Goal: Task Accomplishment & Management: Use online tool/utility

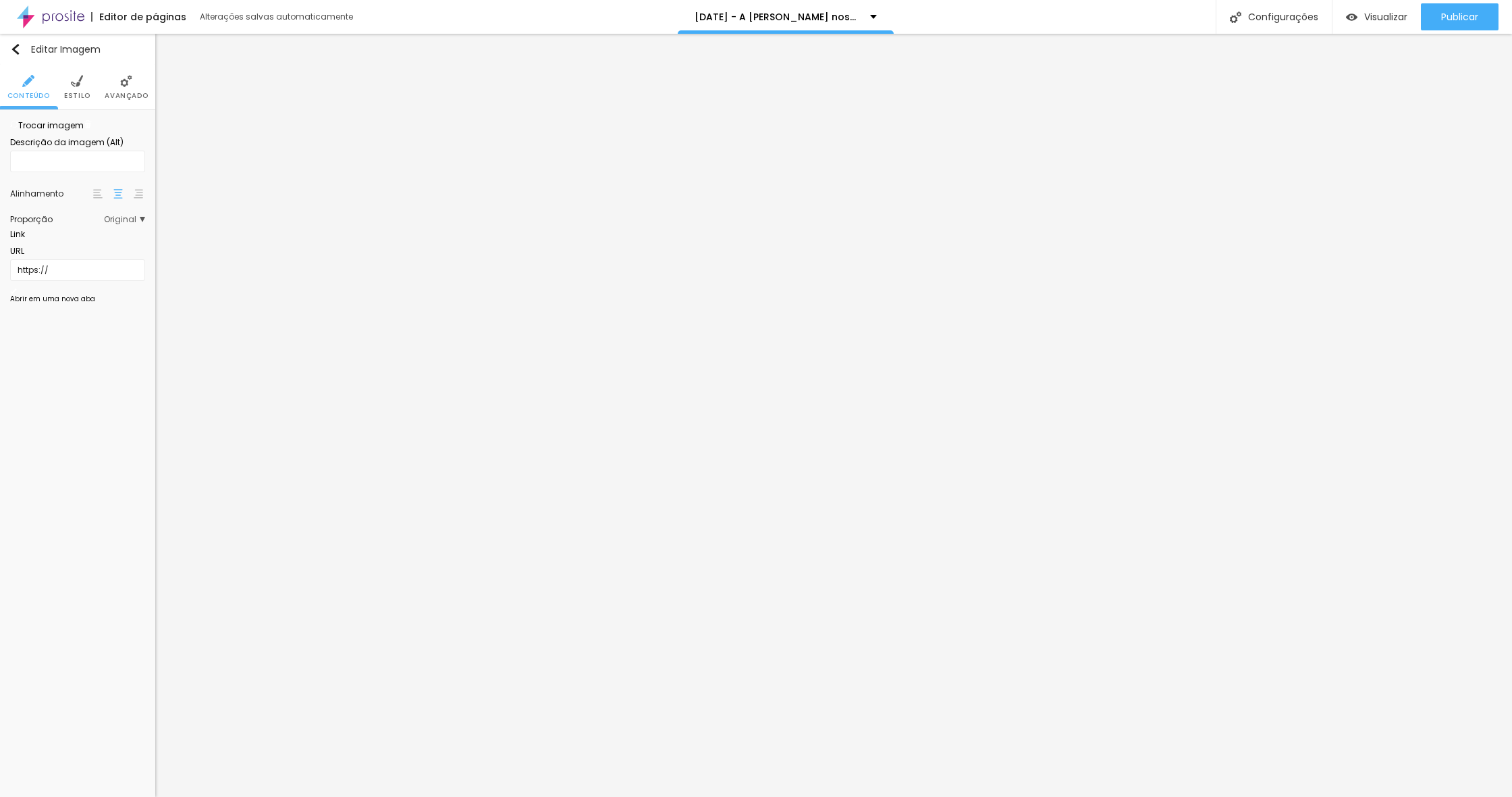
click at [77, 131] on span "Trocar imagem" at bounding box center [47, 126] width 74 height 11
drag, startPoint x: 161, startPoint y: 227, endPoint x: 177, endPoint y: 222, distance: 16.8
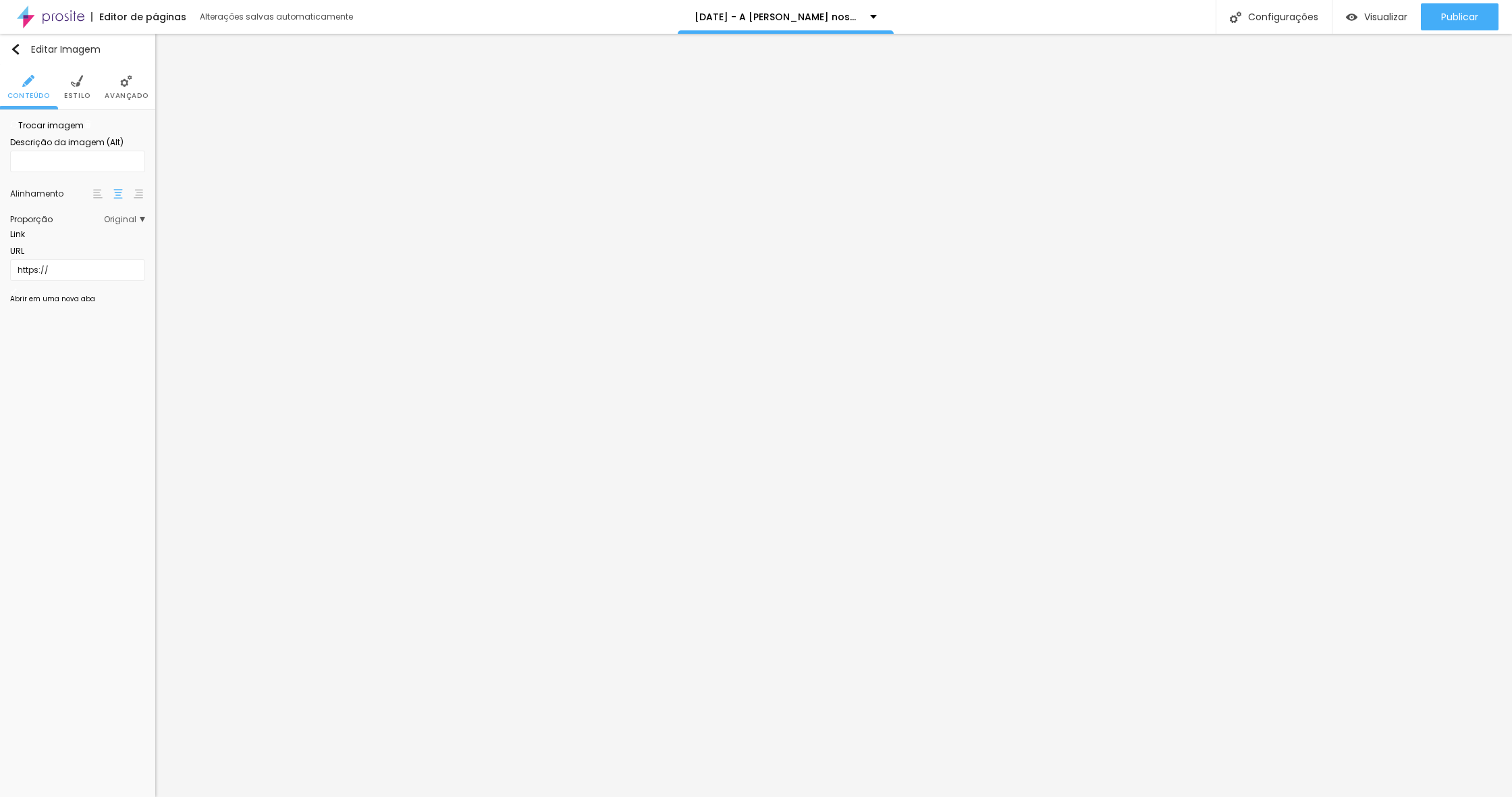
click at [128, 84] on img at bounding box center [126, 80] width 12 height 12
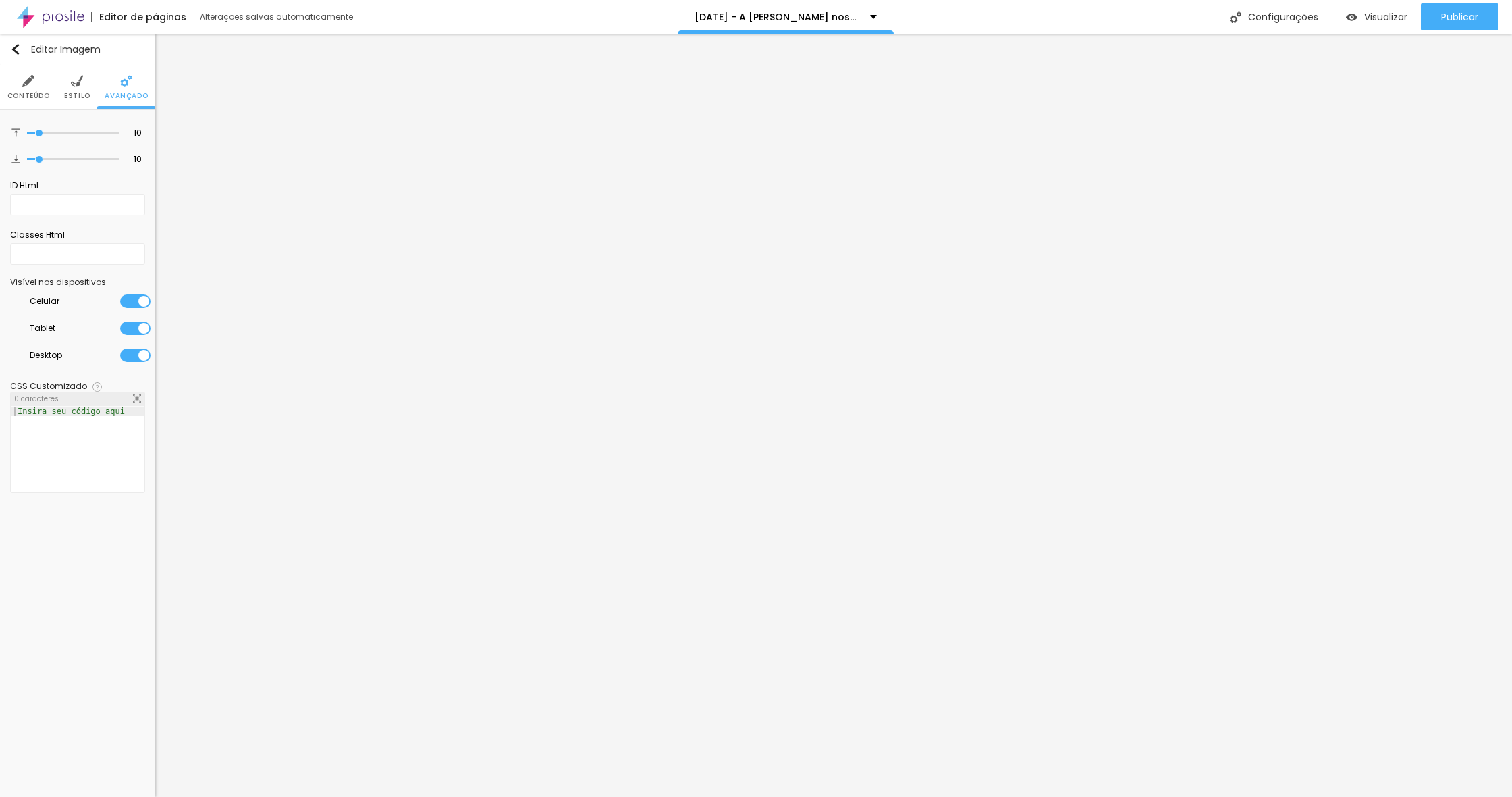
click at [96, 84] on ul "Conteúdo Estilo Avançado" at bounding box center [77, 88] width 155 height 45
click at [81, 87] on li "Estilo" at bounding box center [77, 87] width 26 height 44
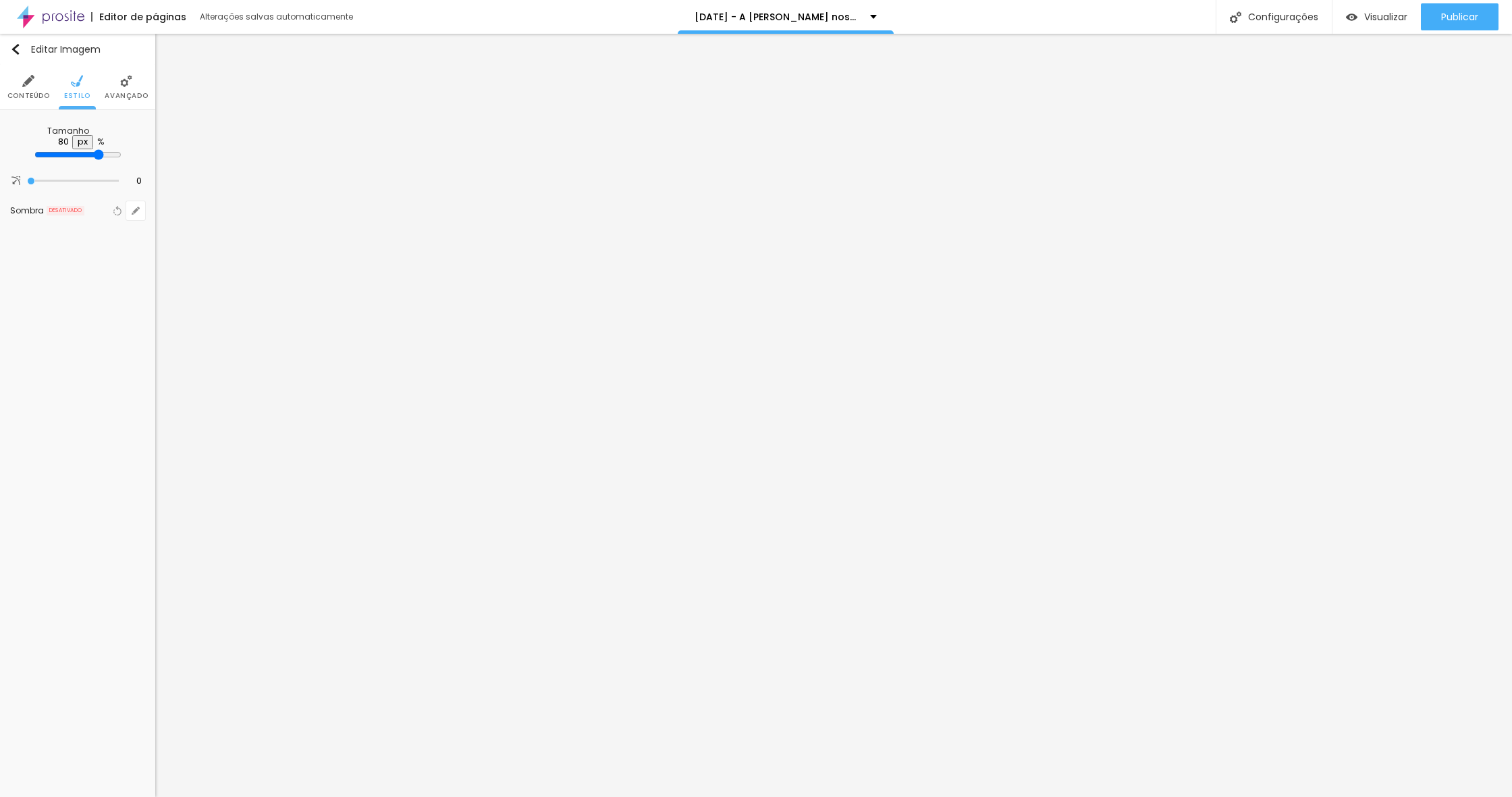
type input "65"
type input "60"
type input "55"
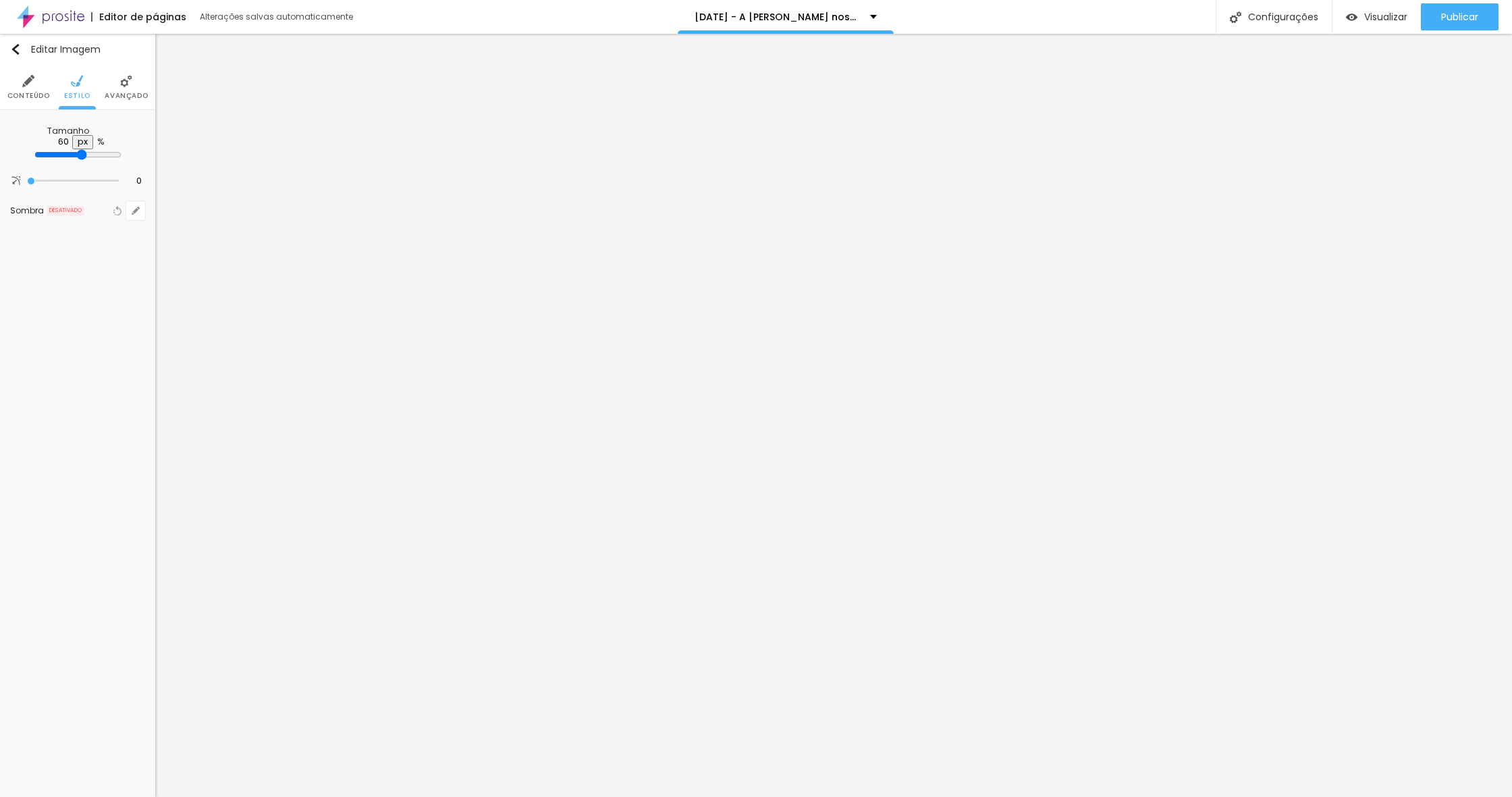
type input "55"
type input "50"
type input "45"
drag, startPoint x: 93, startPoint y: 146, endPoint x: 115, endPoint y: 148, distance: 22.1
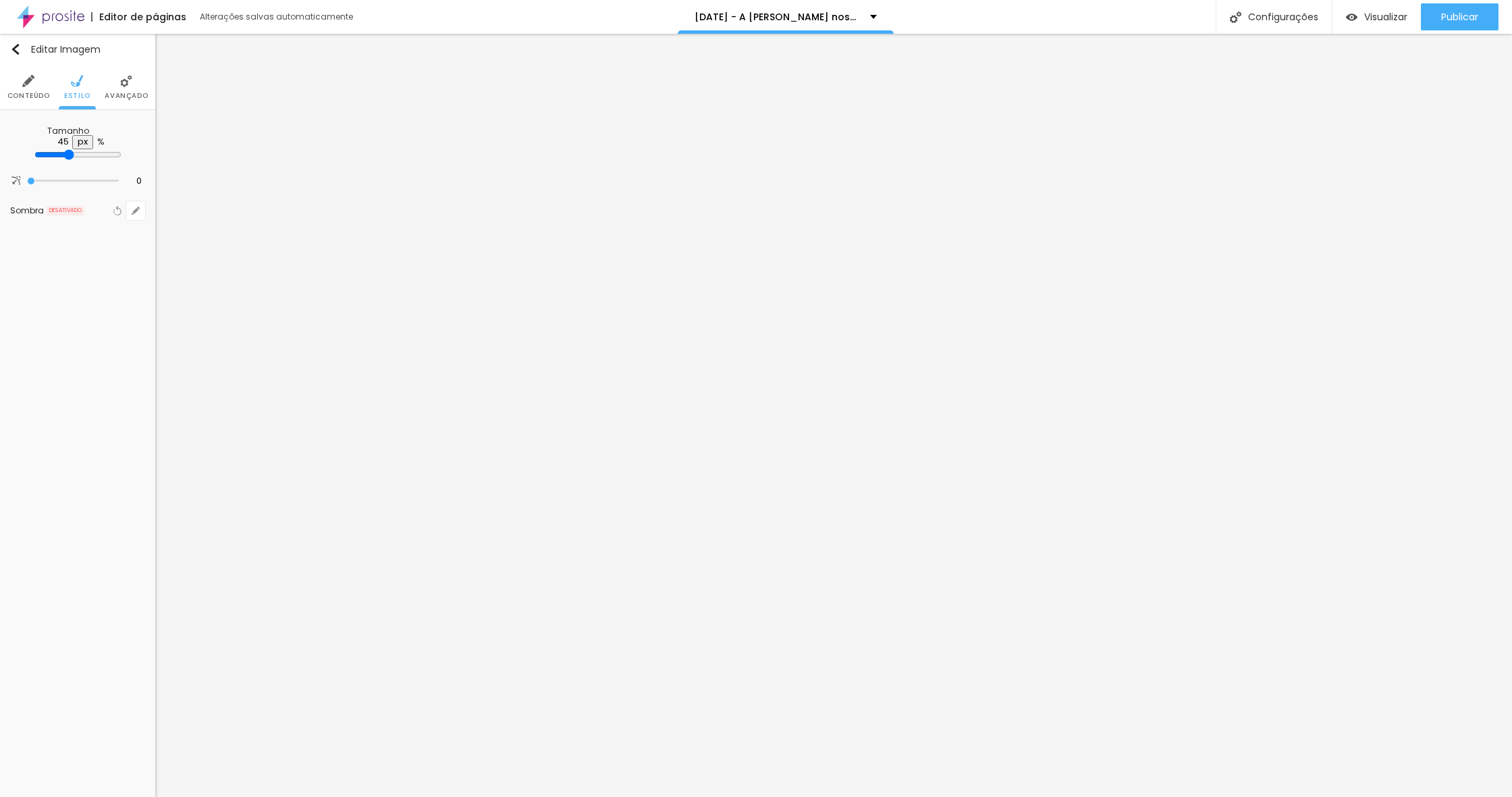
type input "45"
click at [65, 149] on input "range" at bounding box center [77, 154] width 87 height 10
type input "40"
click at [56, 149] on input "range" at bounding box center [77, 154] width 87 height 10
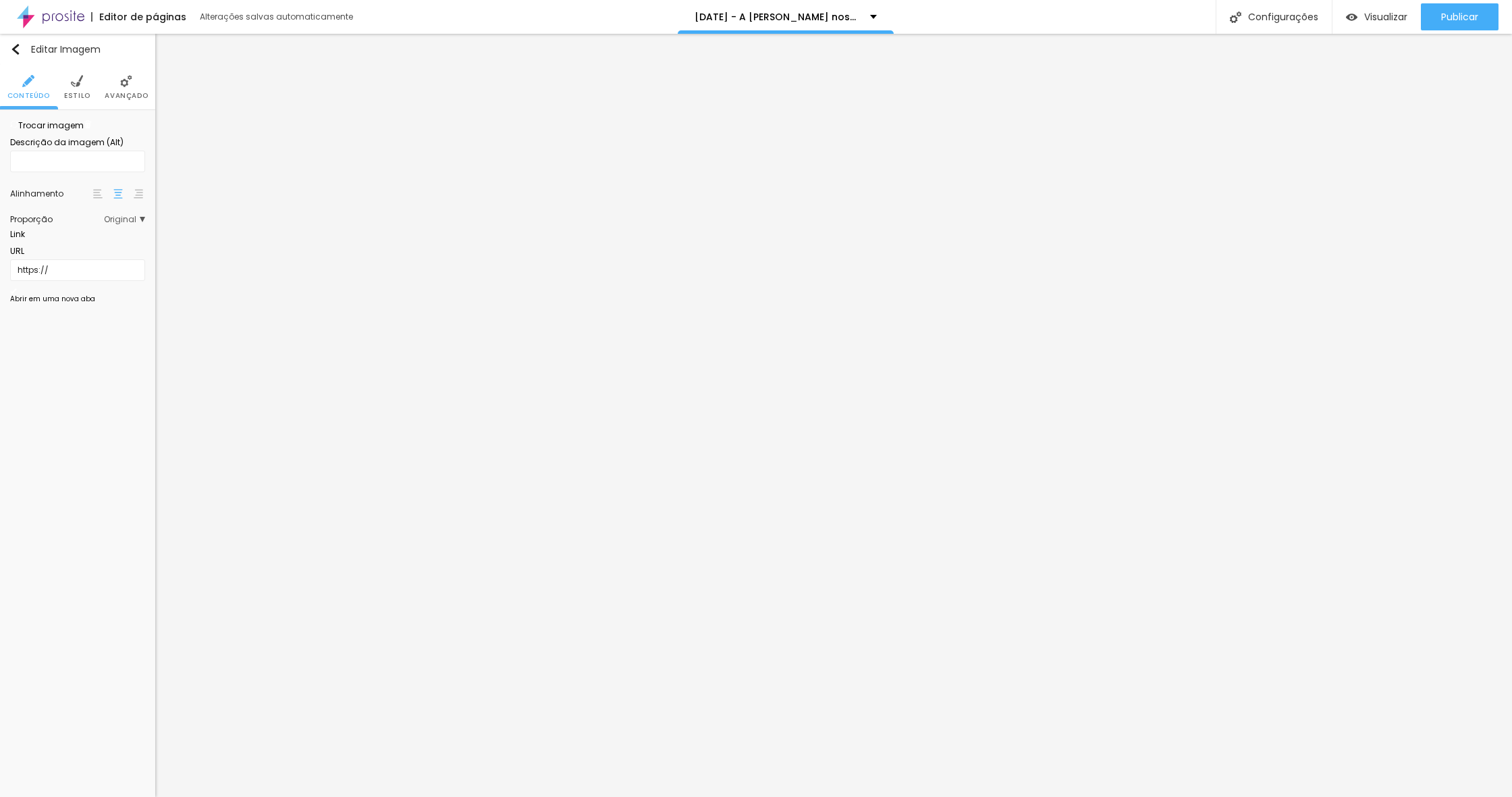
click at [65, 131] on span "Trocar imagem" at bounding box center [47, 126] width 74 height 11
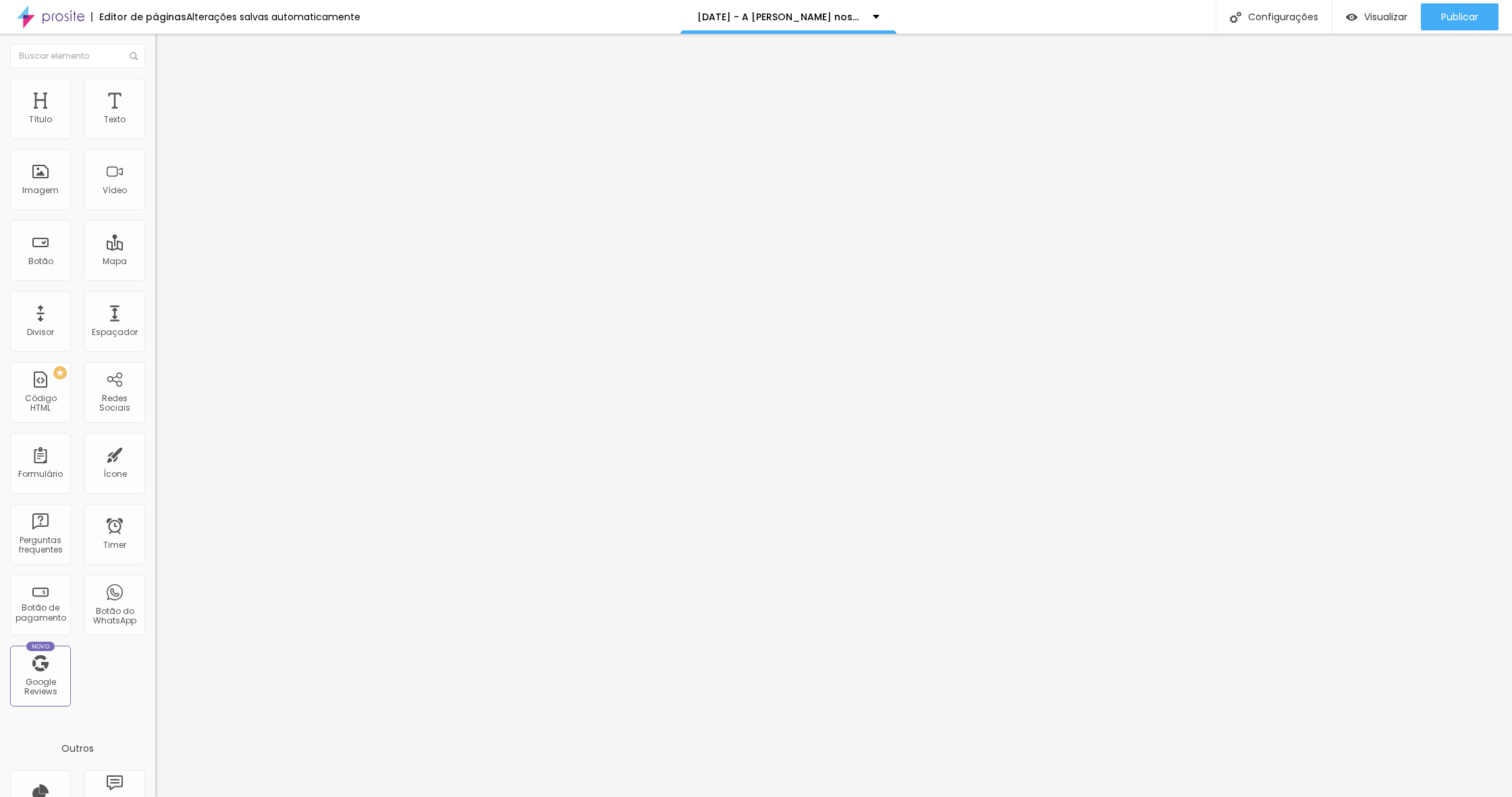
click at [155, 116] on span "Trocar imagem" at bounding box center [192, 110] width 74 height 11
click at [115, 125] on div "Texto" at bounding box center [114, 120] width 22 height 9
click at [167, 93] on span "Avançado" at bounding box center [189, 88] width 44 height 11
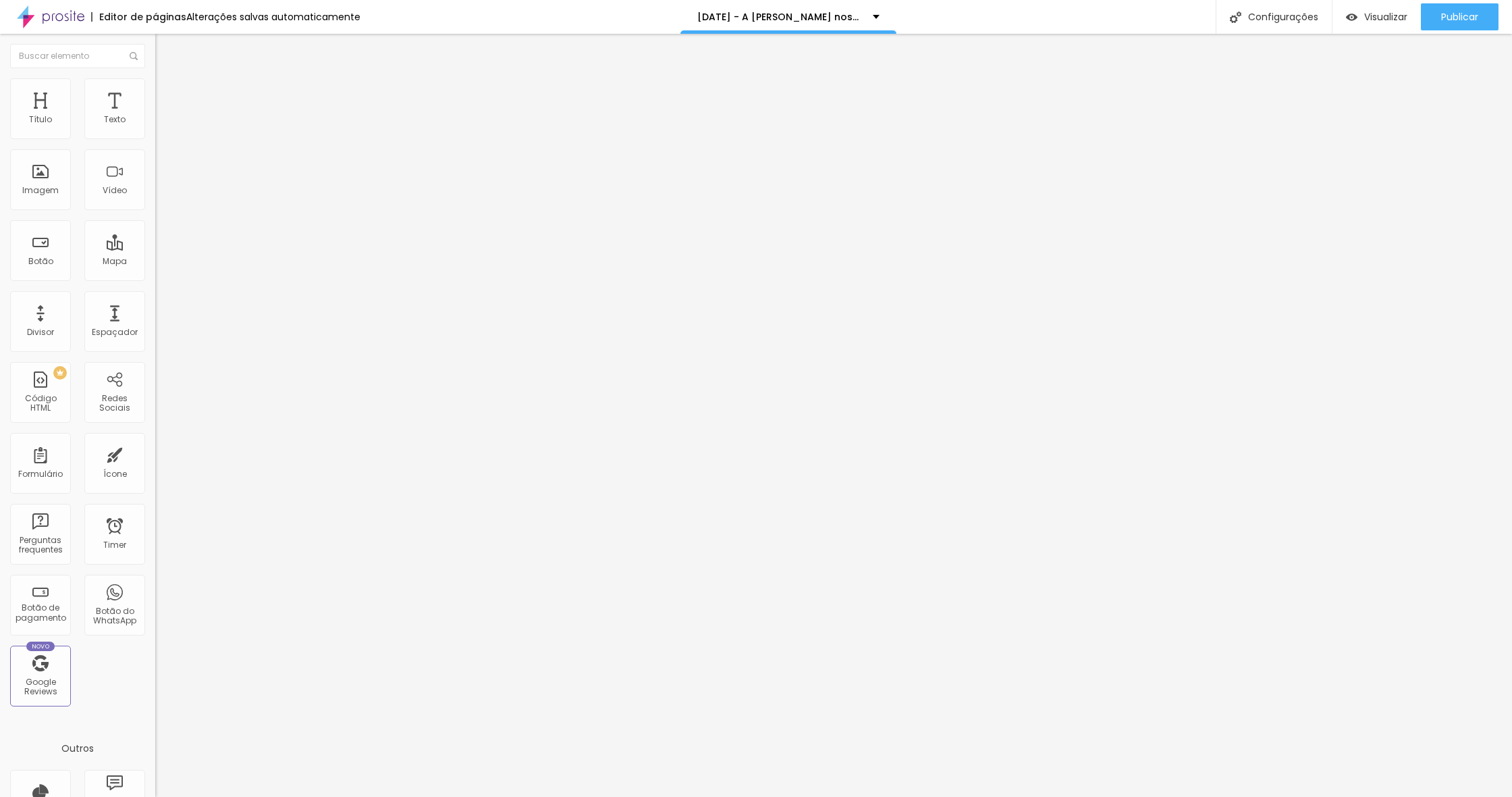
type input "11"
type input "8"
type input "5"
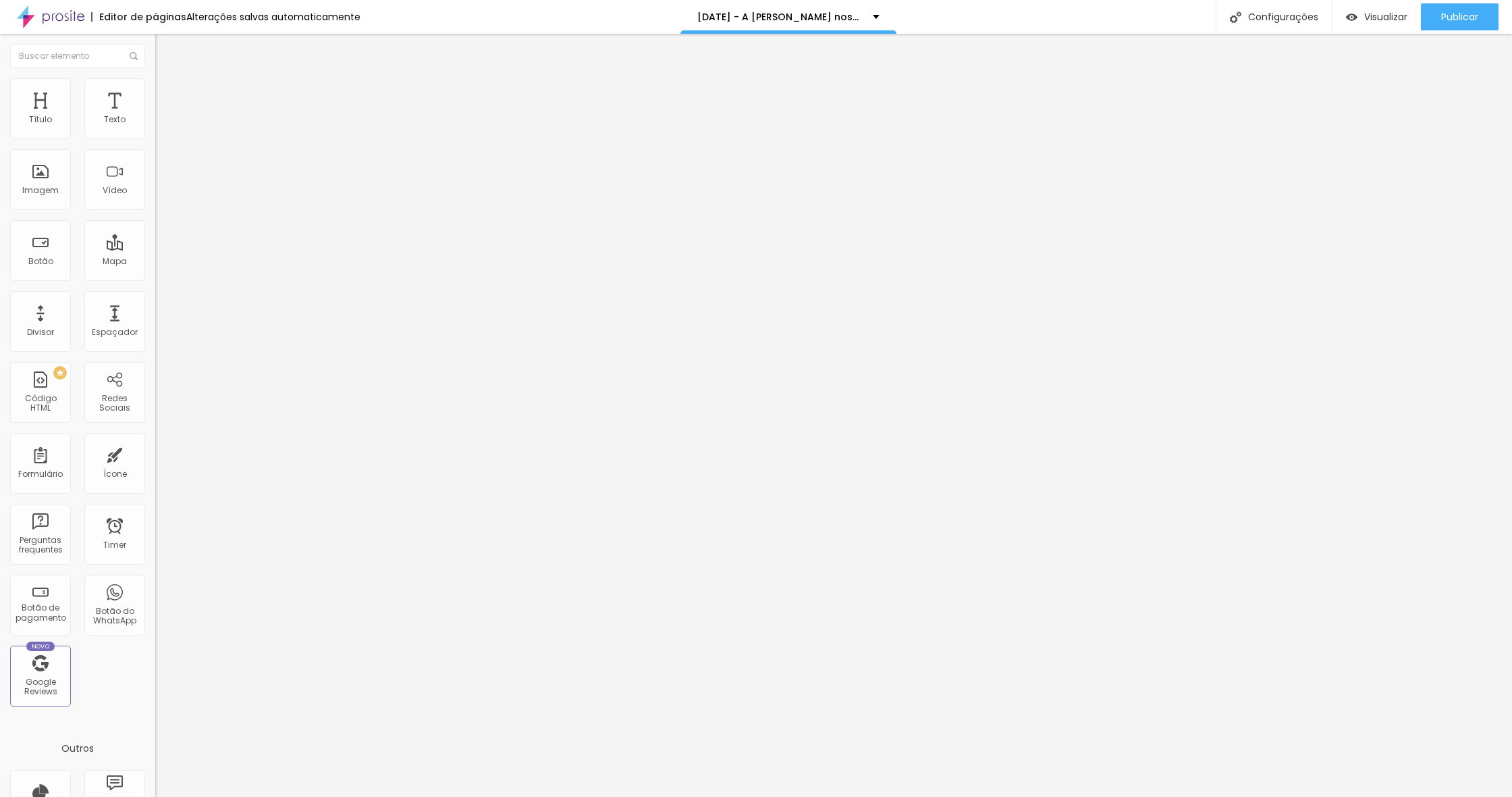
type input "5"
type input "0"
click at [155, 131] on div "0 Espaço de cima" at bounding box center [232, 187] width 155 height 191
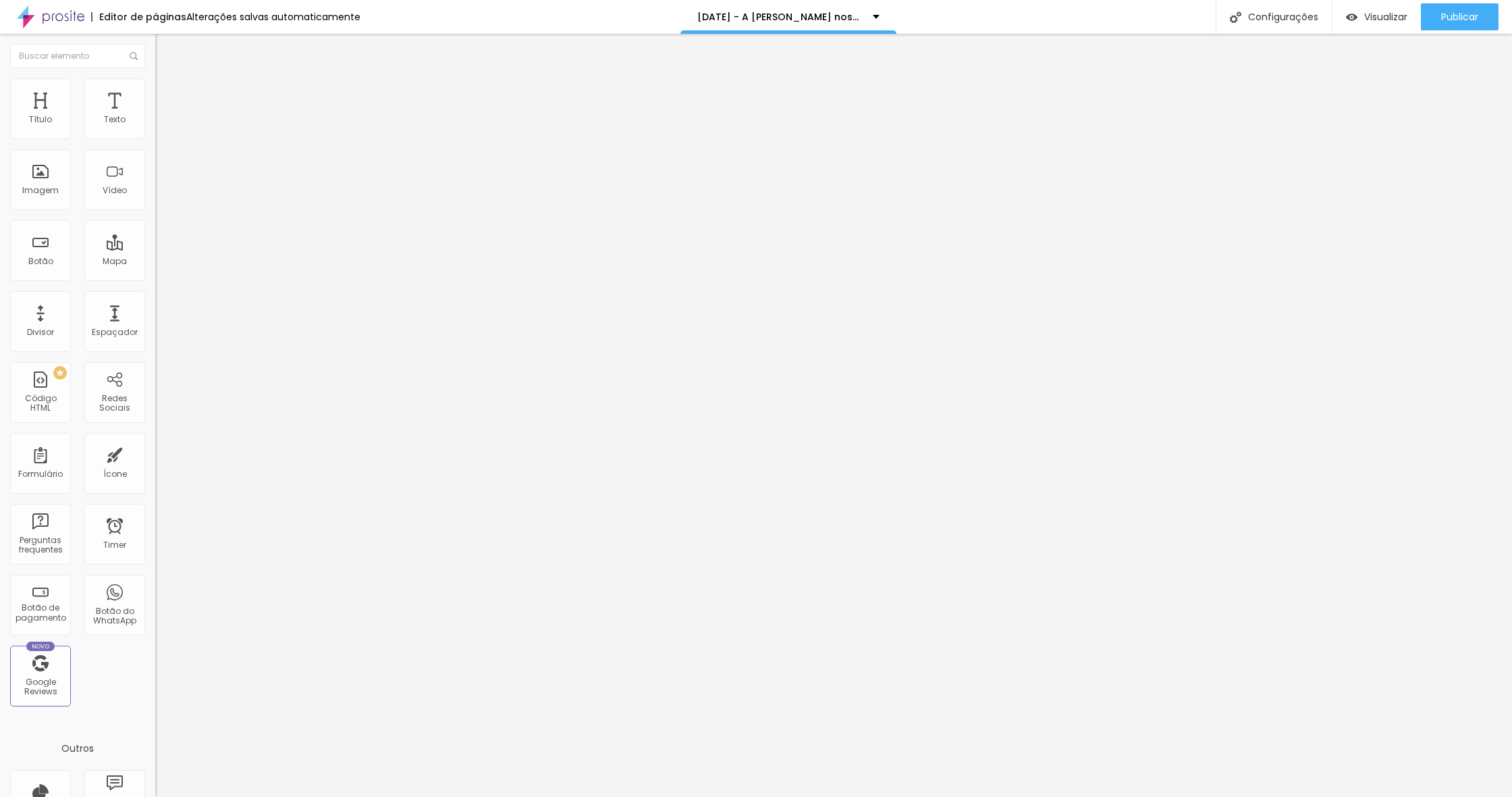
click at [155, 129] on button "button" at bounding box center [164, 122] width 19 height 14
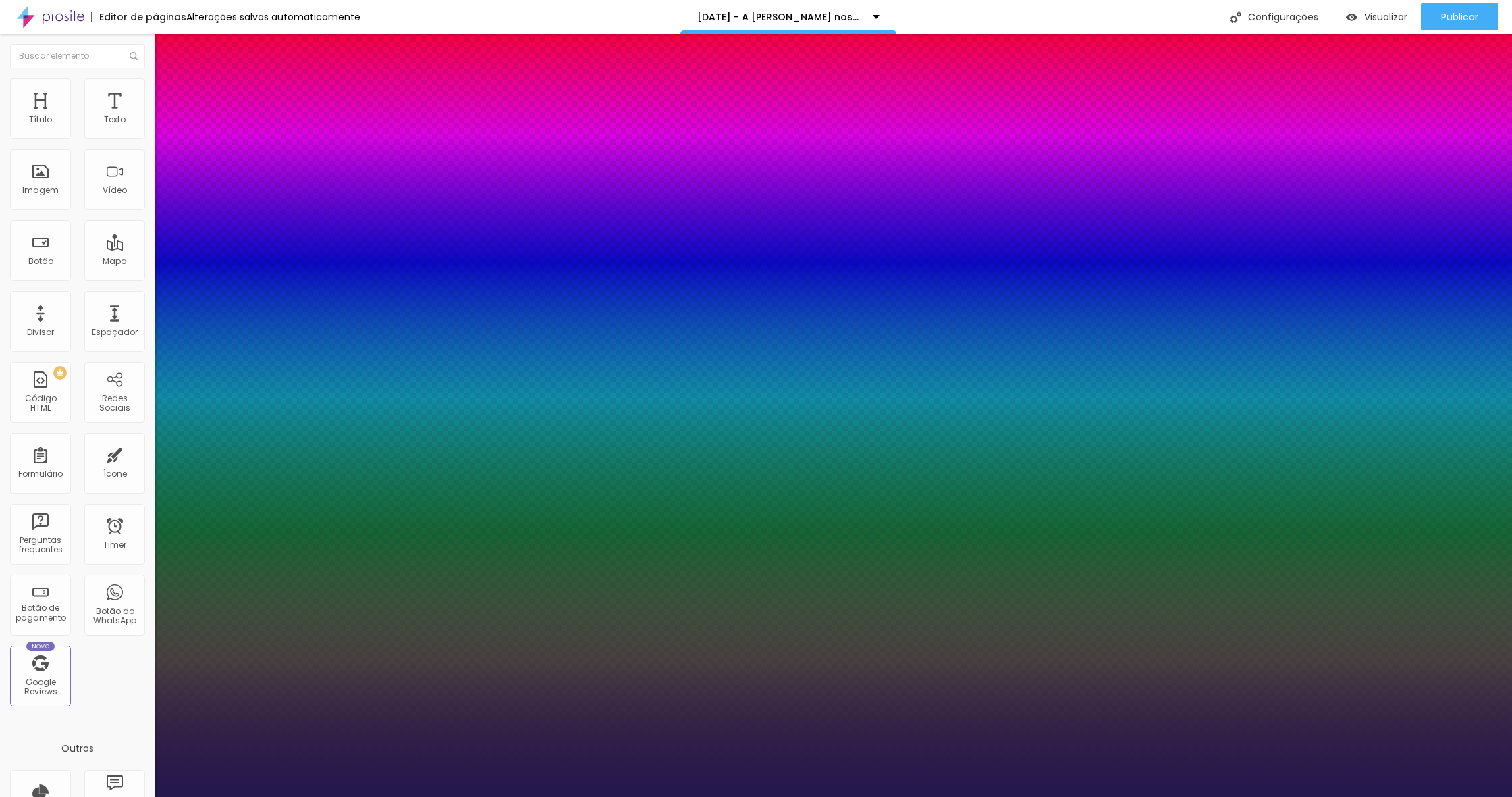
type input "1"
type input "15"
type input "1"
type input "14"
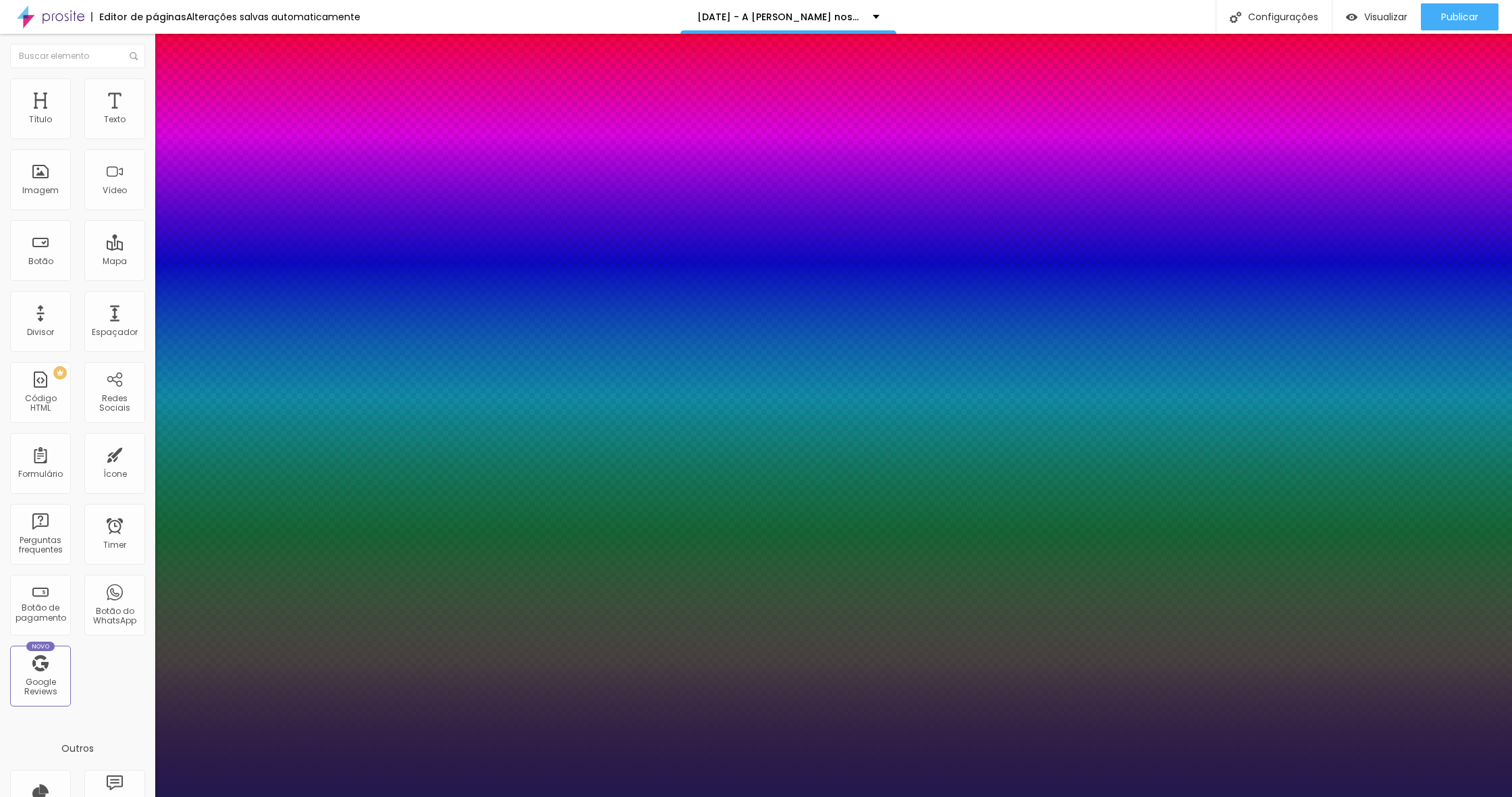
type input "14"
type input "1"
type input "13"
type input "1"
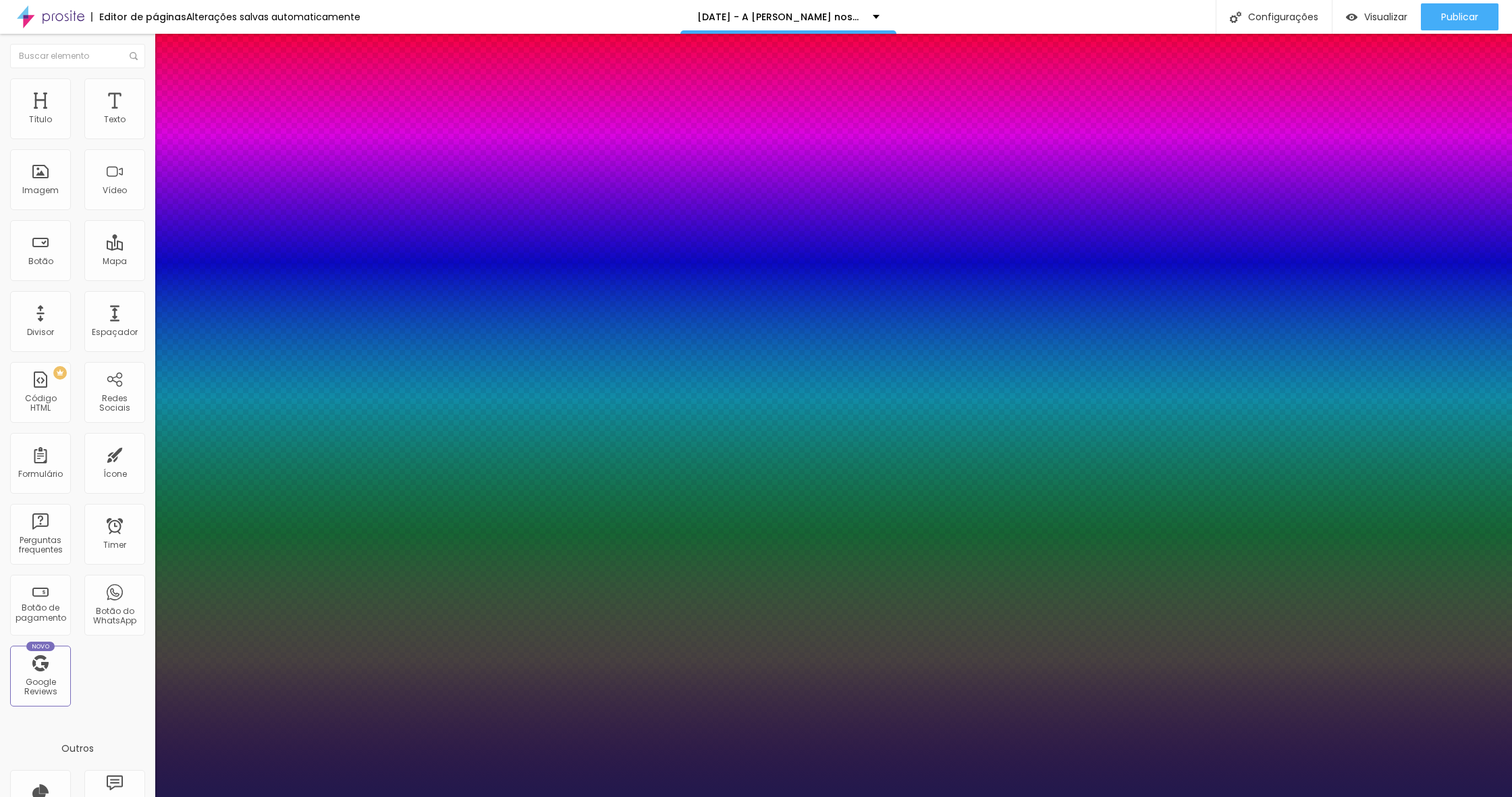
type input "13"
type input "1"
click at [1277, 796] on div at bounding box center [756, 797] width 1512 height 0
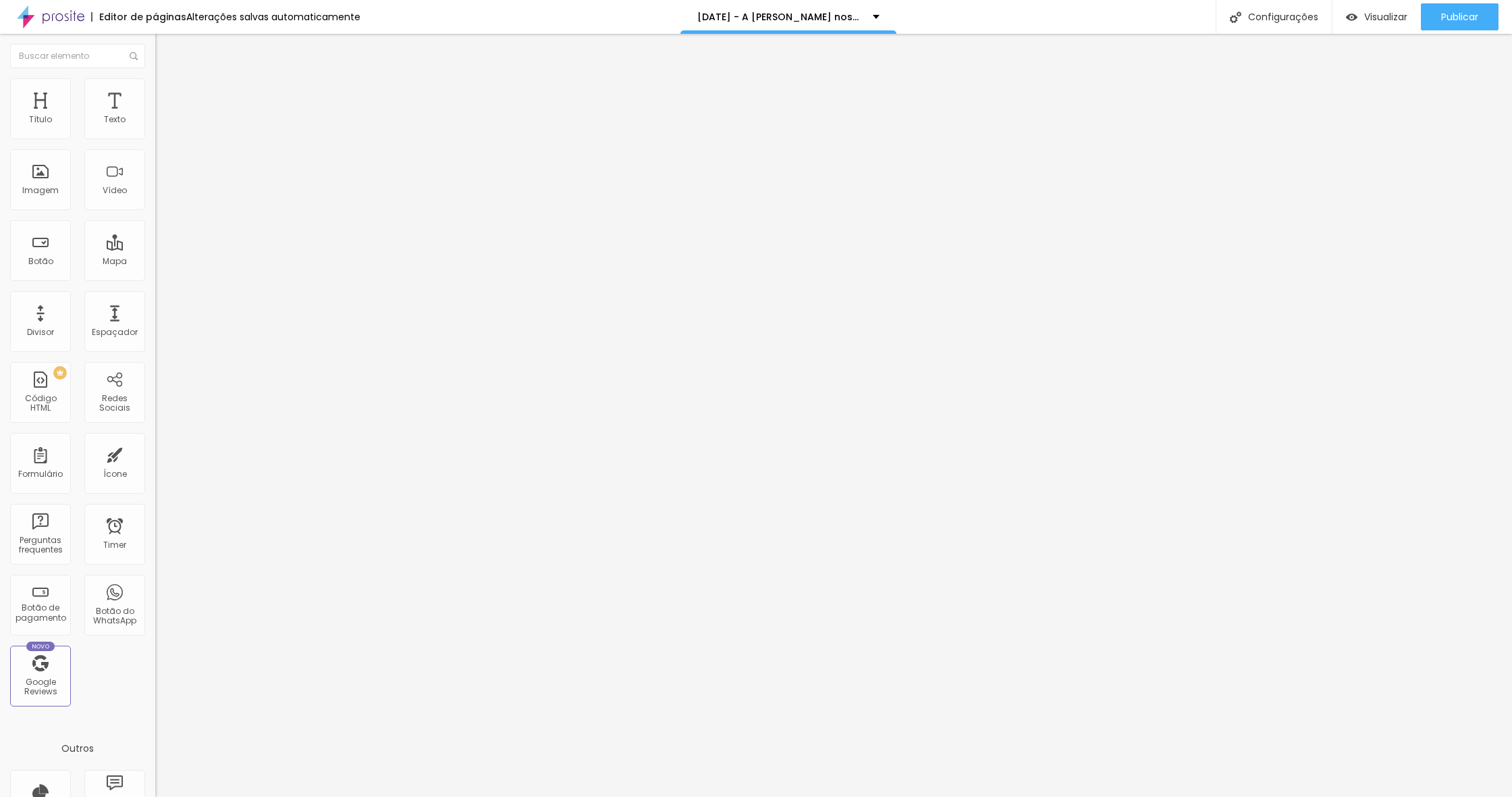
click at [167, 95] on span "Avançado" at bounding box center [189, 101] width 44 height 11
type input "9"
type input "8"
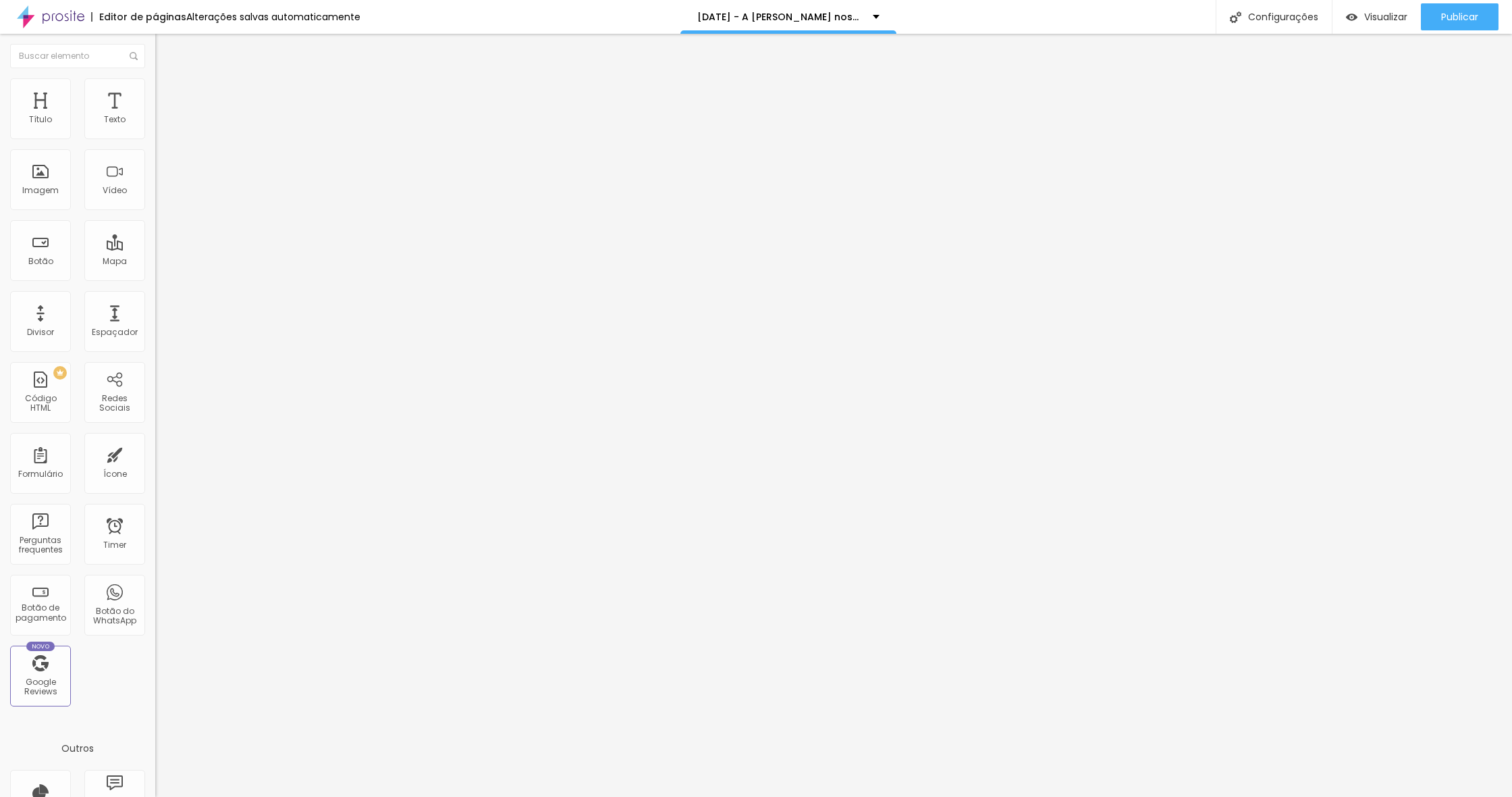
type input "7"
type input "6"
type input "5"
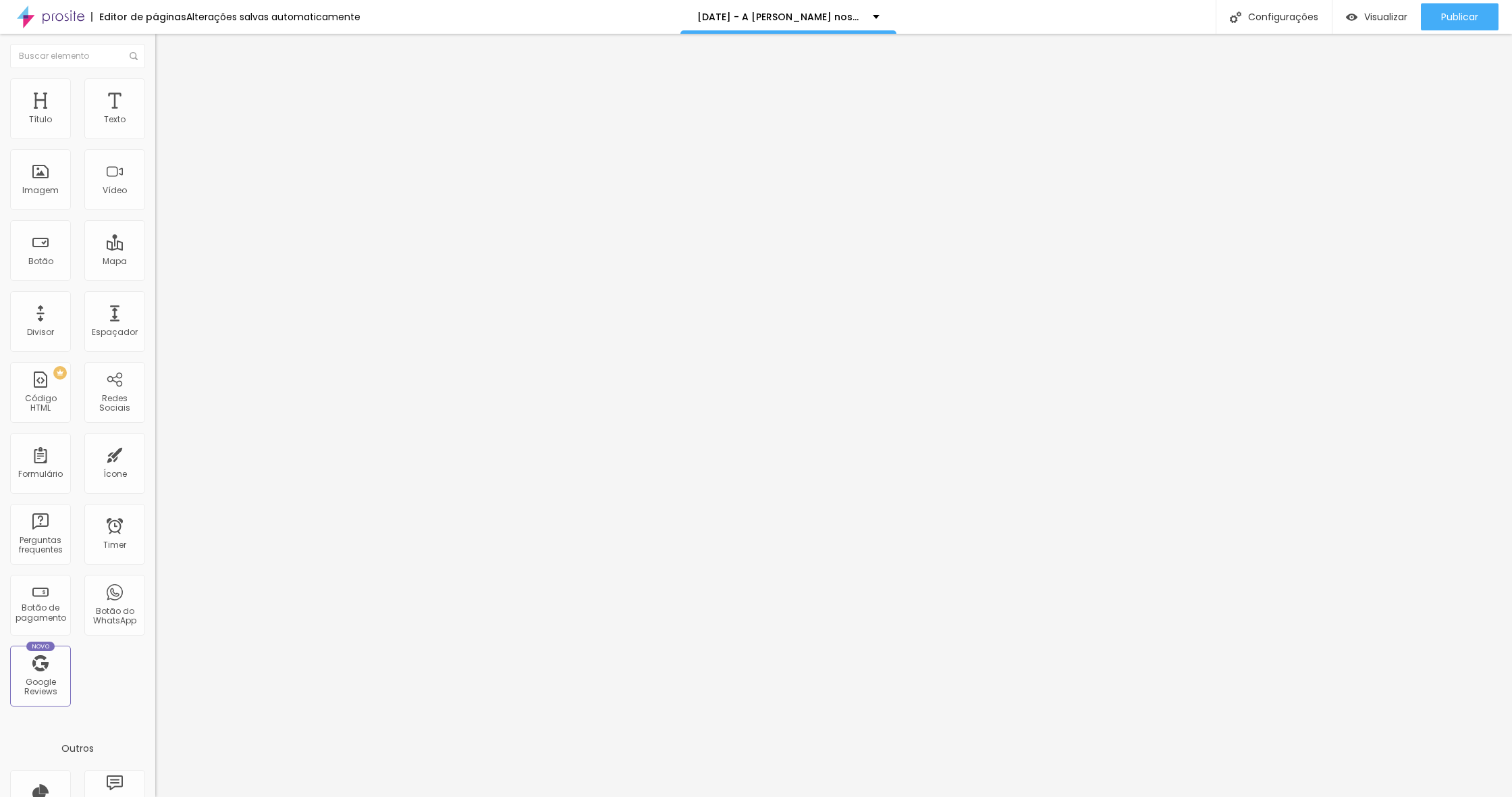
type input "5"
type input "6"
type input "5"
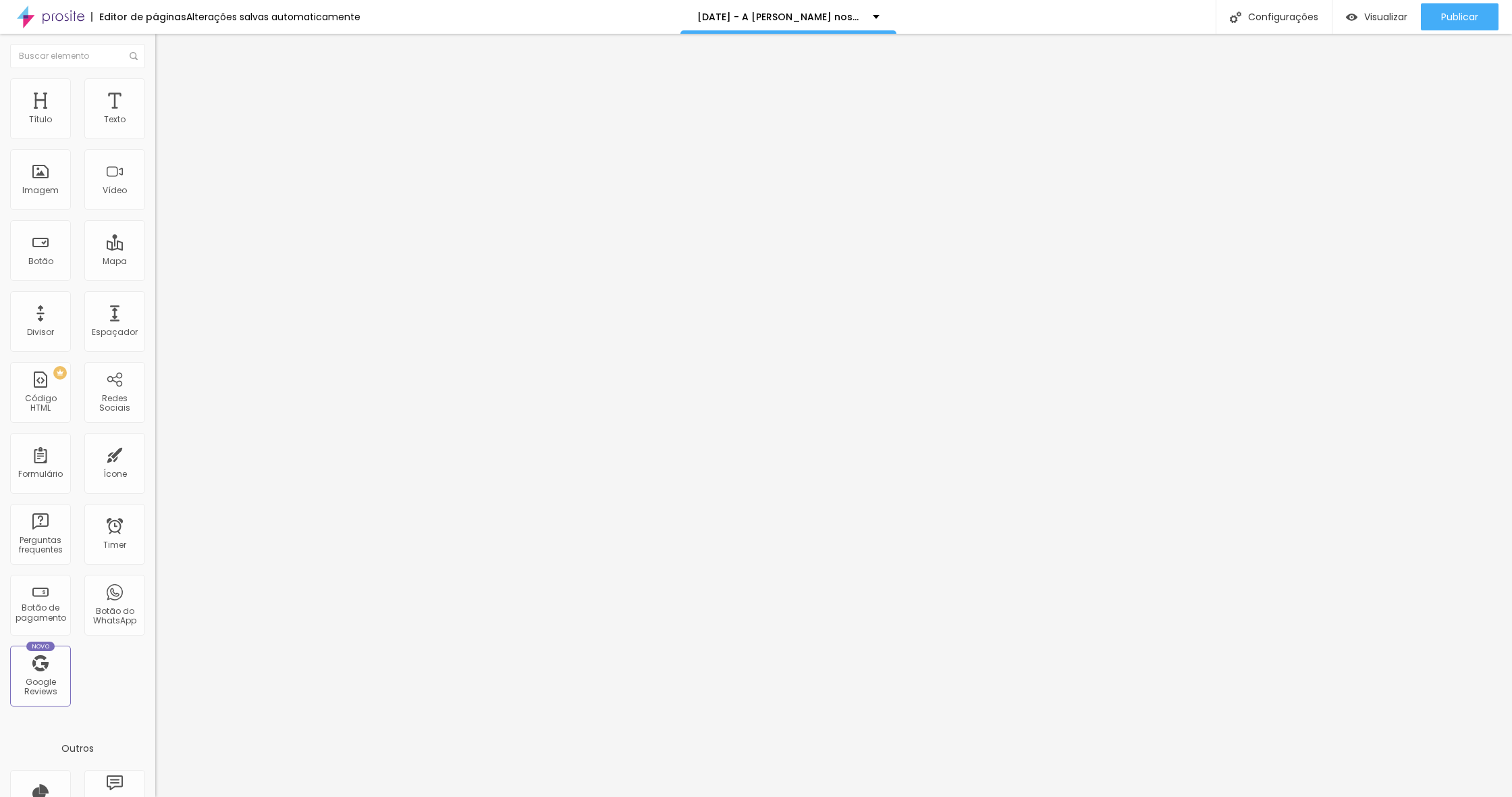
drag, startPoint x: 39, startPoint y: 164, endPoint x: 154, endPoint y: 197, distance: 119.6
type input "5"
click at [155, 453] on input "range" at bounding box center [198, 458] width 87 height 10
